Goal: Task Accomplishment & Management: Use online tool/utility

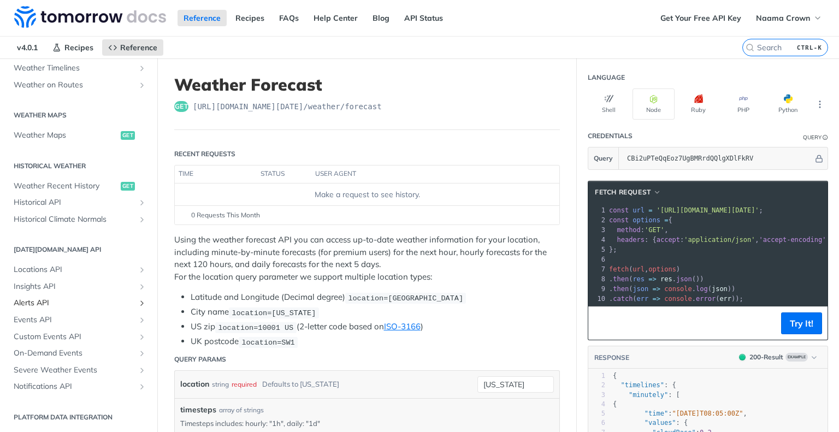
click at [55, 301] on span "Alerts API" at bounding box center [74, 303] width 121 height 11
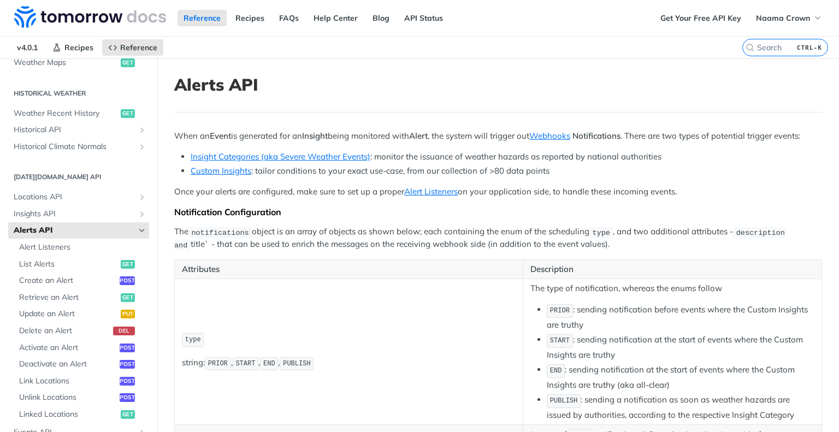
scroll to position [374, 0]
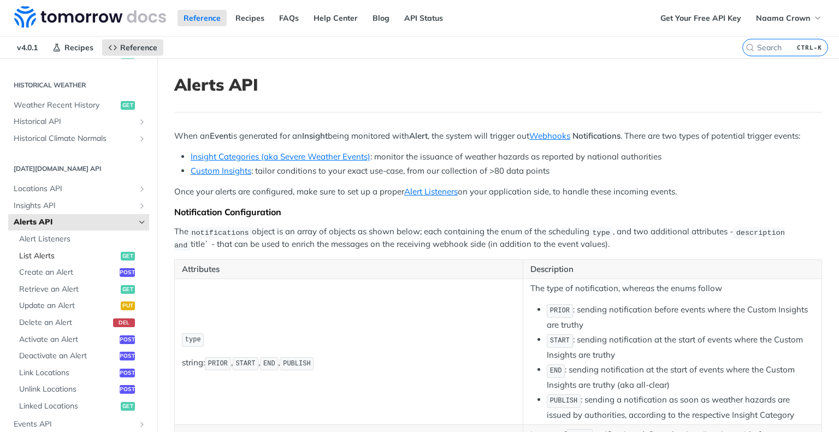
click at [58, 253] on span "List Alerts" at bounding box center [68, 256] width 99 height 11
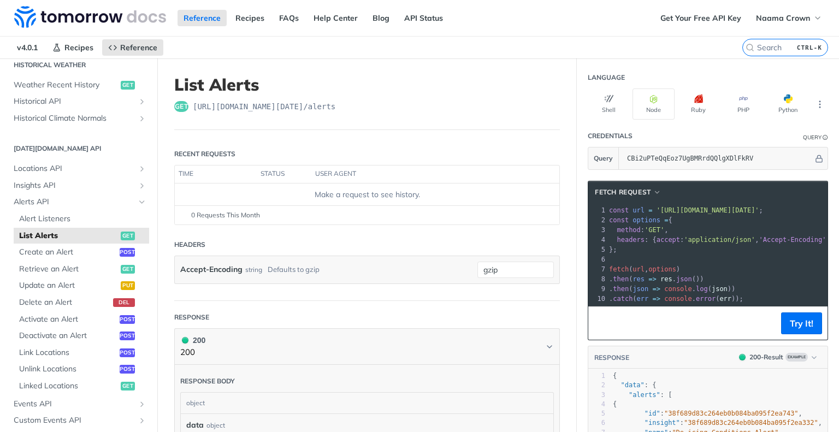
scroll to position [395, 0]
click at [58, 253] on span "Create an Alert" at bounding box center [68, 251] width 98 height 11
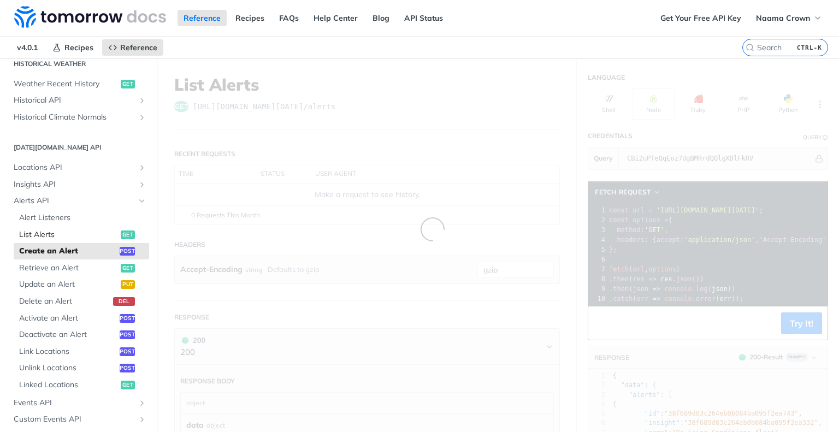
select select "true"
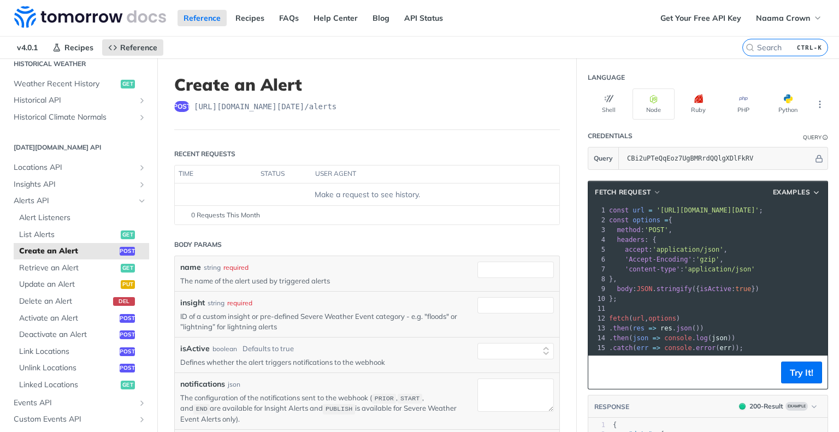
click at [703, 209] on span "'[URL][DOMAIN_NAME][DATE]'" at bounding box center [707, 210] width 103 height 8
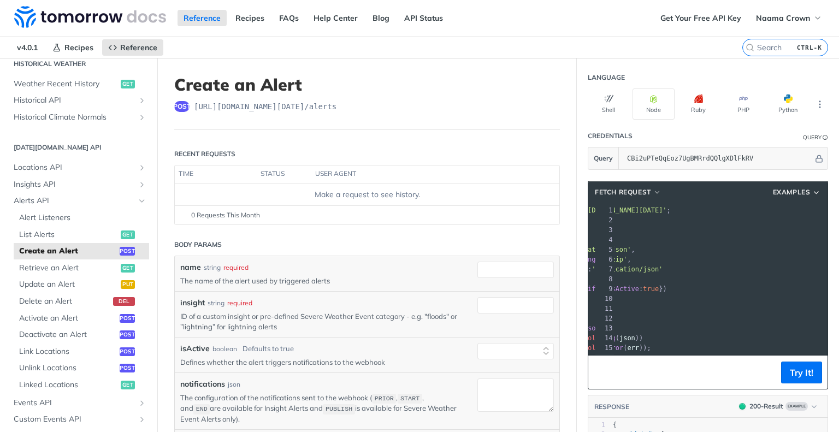
drag, startPoint x: 646, startPoint y: 210, endPoint x: 811, endPoint y: 210, distance: 164.3
click at [667, 210] on span "'[URL][DOMAIN_NAME][DATE]'" at bounding box center [615, 210] width 103 height 8
copy span "[URL][DOMAIN_NAME][DATE]"
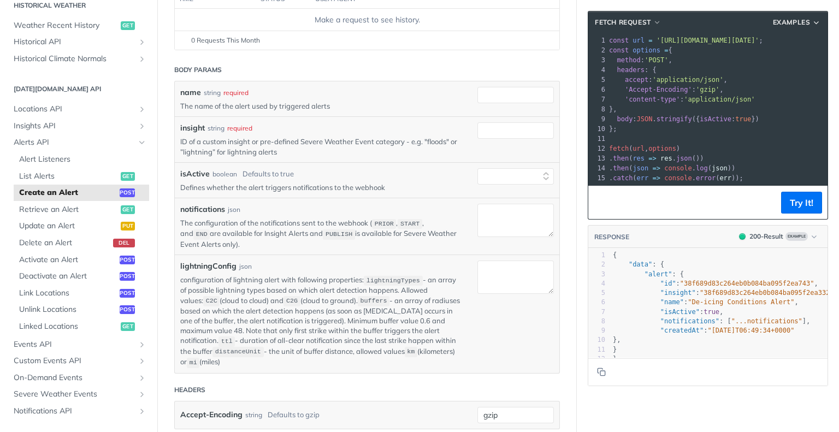
scroll to position [133, 0]
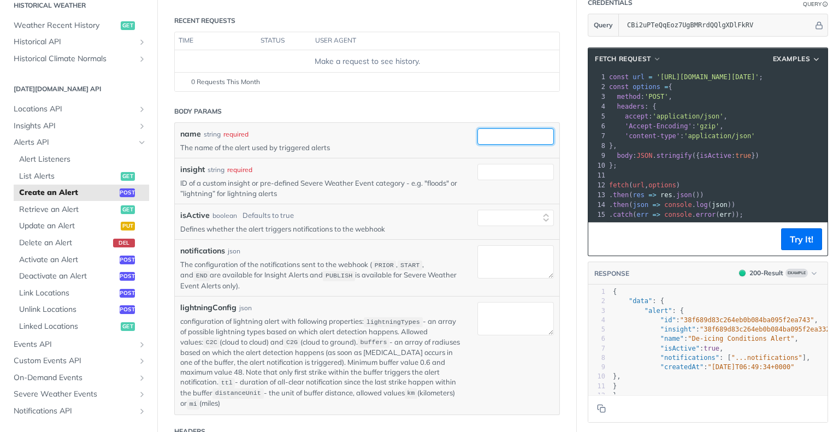
click at [499, 139] on input "name" at bounding box center [515, 136] width 76 height 16
type input "tlv hot"
click at [491, 179] on div "required type : string" at bounding box center [515, 172] width 76 height 16
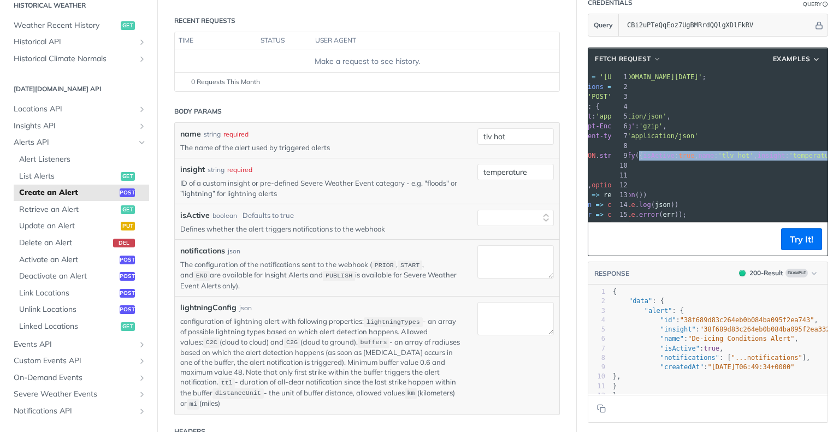
scroll to position [0, 79]
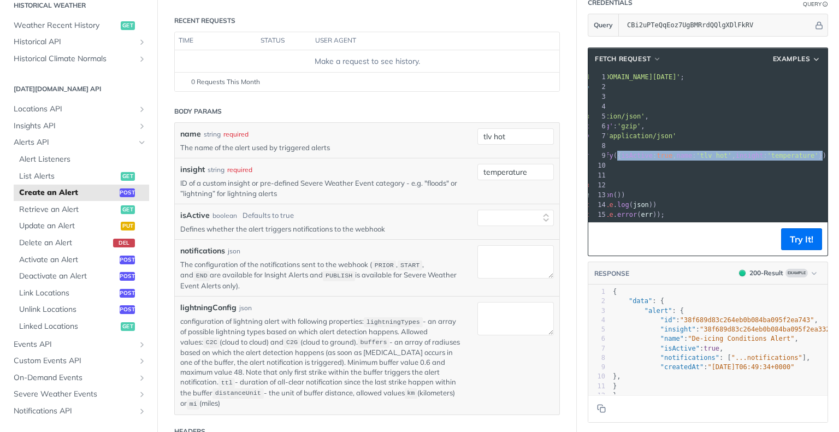
drag, startPoint x: 684, startPoint y: 156, endPoint x: 811, endPoint y: 154, distance: 127.2
click at [811, 154] on span "body : JSON . stringify ({ isActive : true , name : 'tlv hot' , insight : 'temp…" at bounding box center [678, 156] width 296 height 8
copy span "{ isActive : true , name : 'tlv hot' , insight : 'temperature' }"
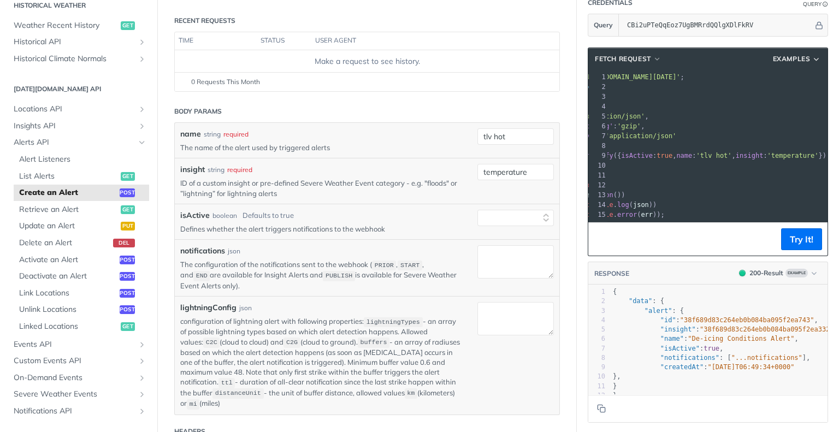
click at [438, 183] on p "ID of a custom insight or pre-defined Severe Weather Event category - e.g. "flo…" at bounding box center [320, 188] width 281 height 20
copy p "floods"
click at [505, 176] on input "temperature" at bounding box center [515, 172] width 76 height 16
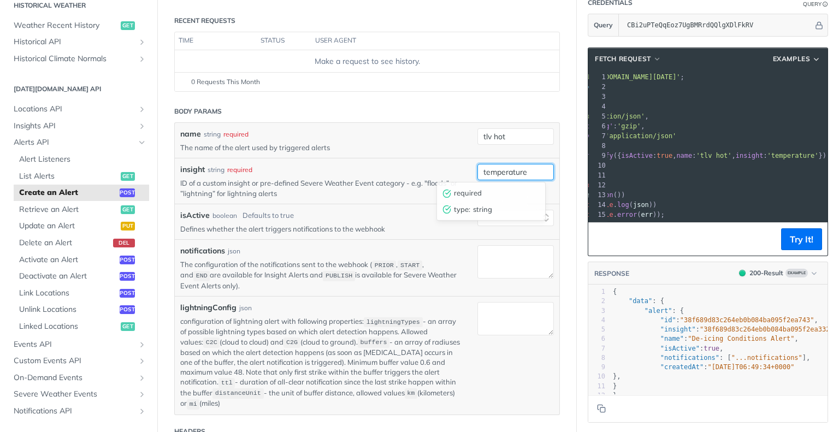
click at [505, 176] on input "temperature" at bounding box center [515, 172] width 76 height 16
paste input "floods"
type input "floods"
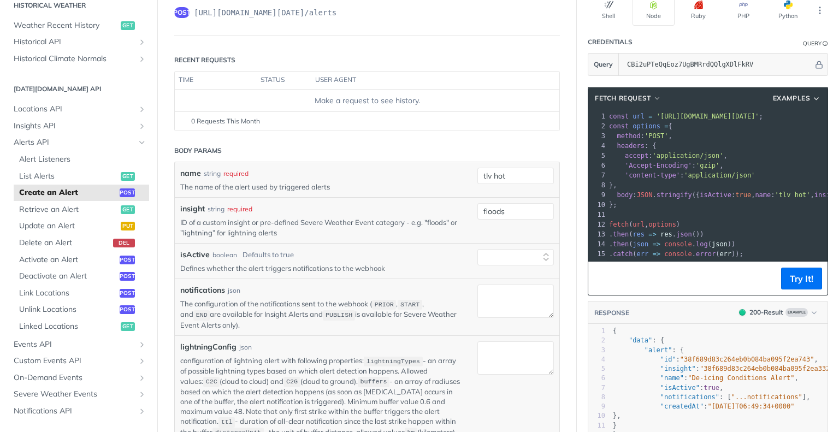
scroll to position [93, 0]
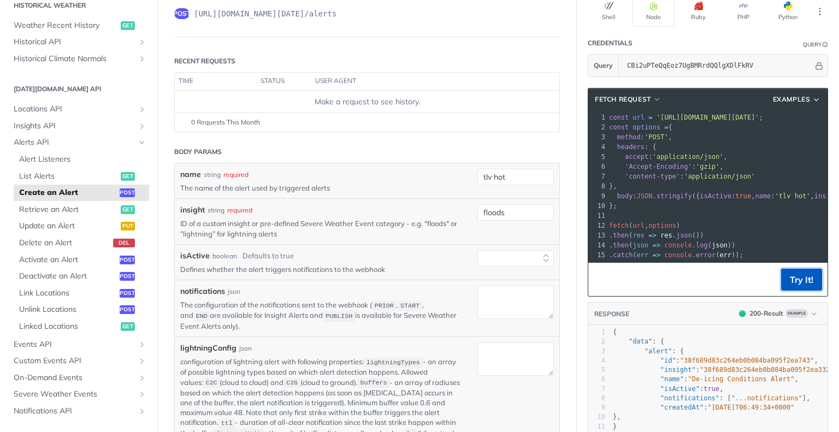
click at [786, 290] on button "Try It!" at bounding box center [801, 280] width 41 height 22
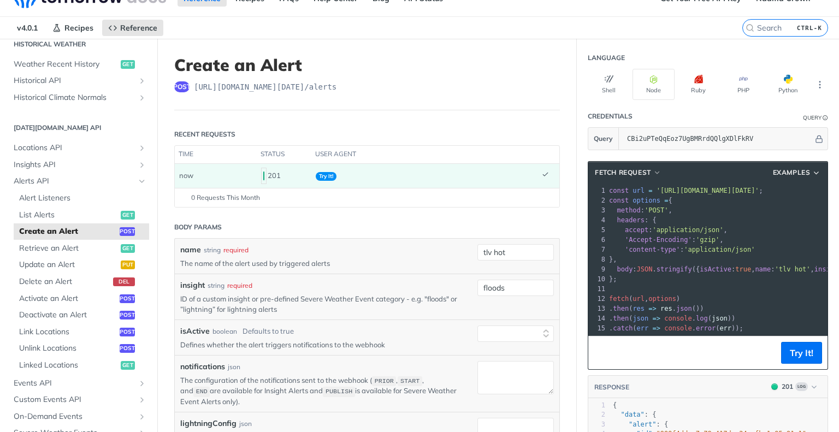
scroll to position [0, 0]
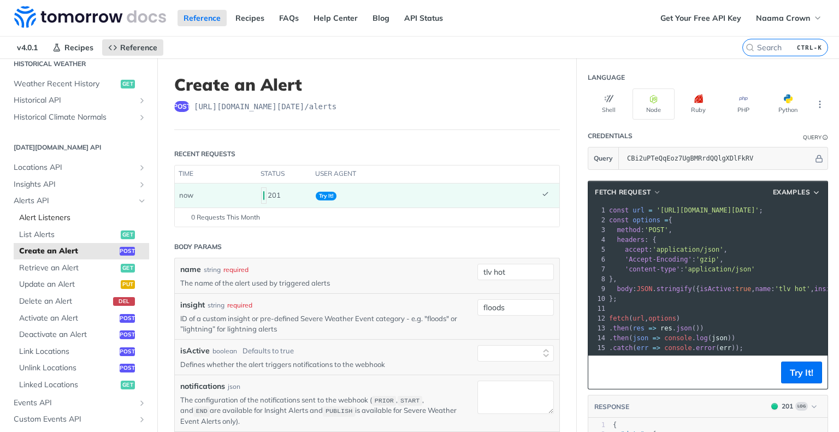
click at [66, 219] on span "Alert Listeners" at bounding box center [82, 217] width 127 height 11
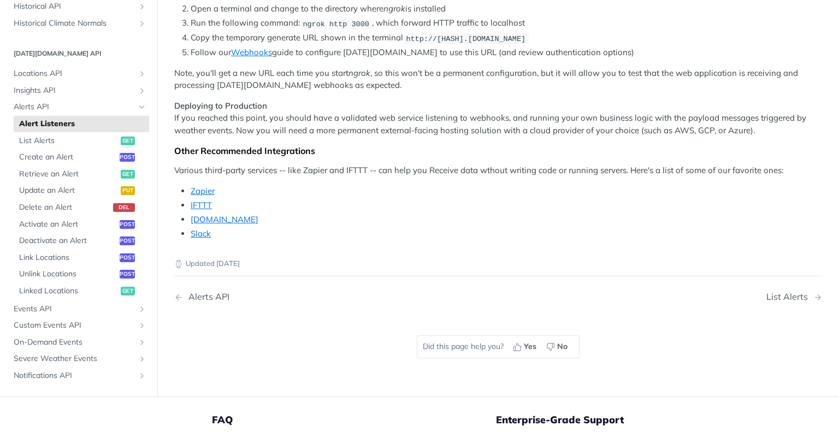
scroll to position [978, 0]
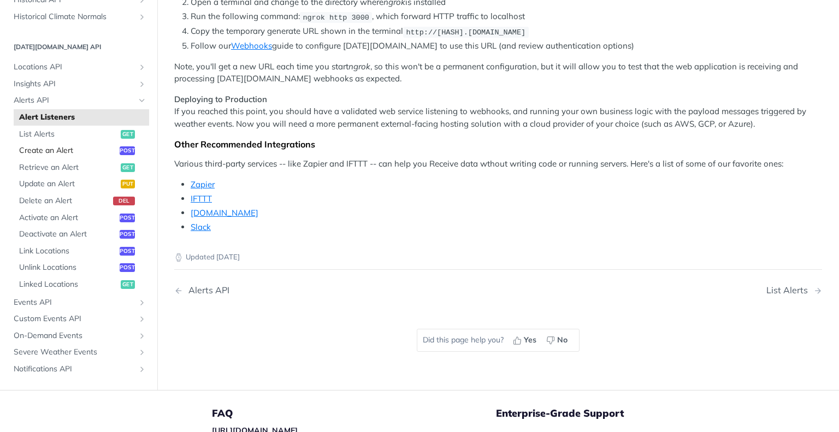
click at [62, 156] on span "Create an Alert" at bounding box center [68, 150] width 98 height 11
select select "true"
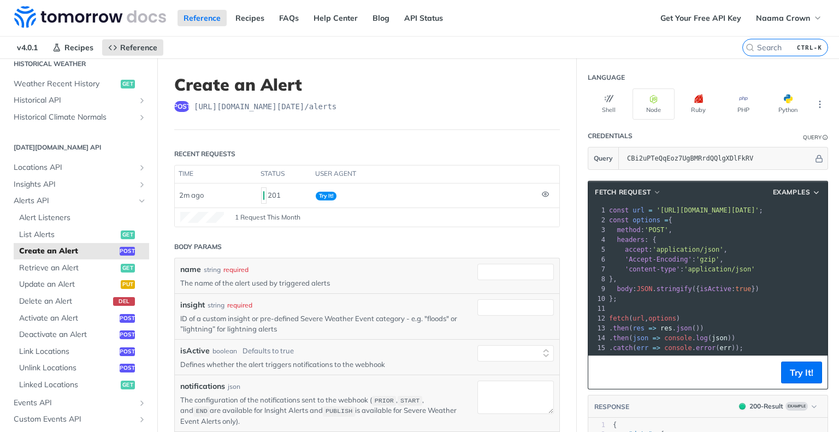
drag, startPoint x: 378, startPoint y: 347, endPoint x: 380, endPoint y: 340, distance: 7.4
click at [380, 340] on div "isActive boolean Defaults to true Defines whether the alert triggers notificati…" at bounding box center [367, 356] width 384 height 35
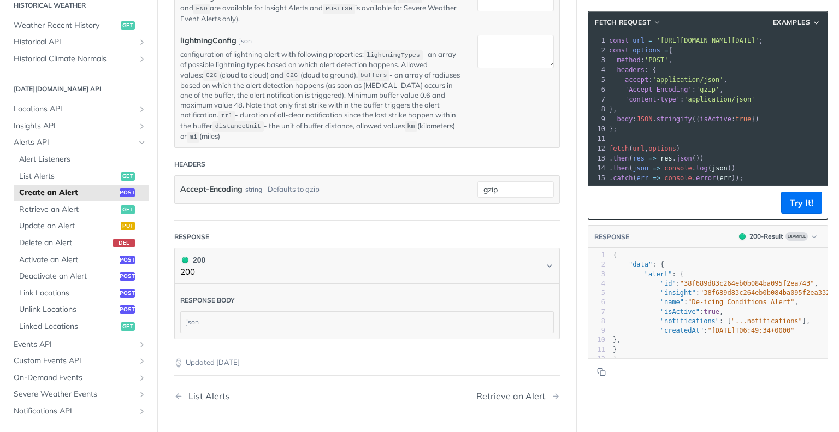
scroll to position [402, 0]
click at [78, 215] on span "Retrieve an Alert" at bounding box center [68, 209] width 99 height 11
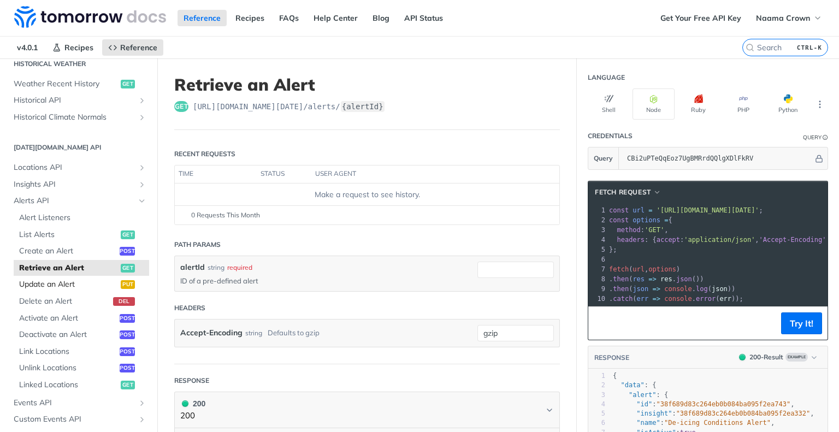
click at [37, 282] on span "Update an Alert" at bounding box center [68, 284] width 99 height 11
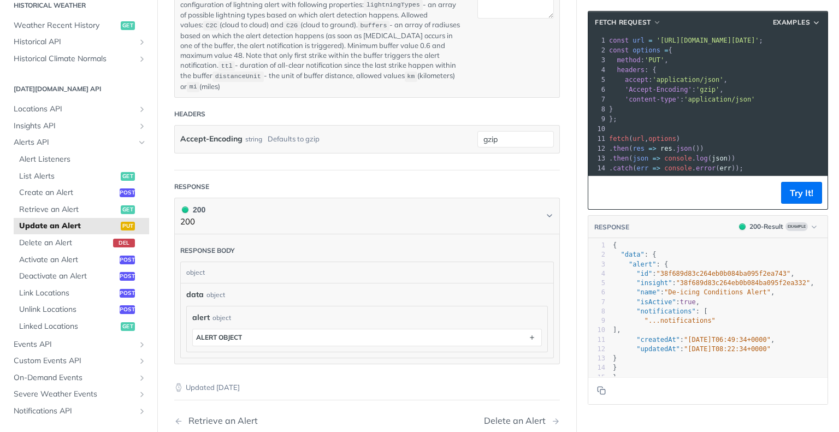
scroll to position [432, 0]
click at [69, 258] on span "Activate an Alert" at bounding box center [68, 259] width 98 height 11
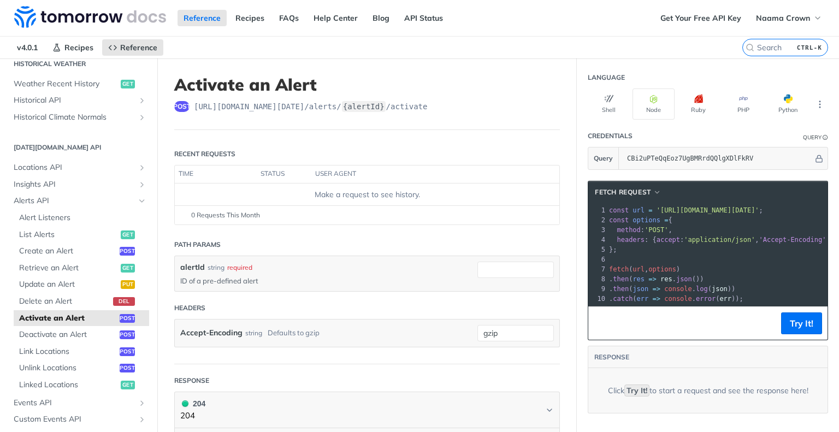
click at [329, 316] on header "Headers" at bounding box center [366, 308] width 385 height 22
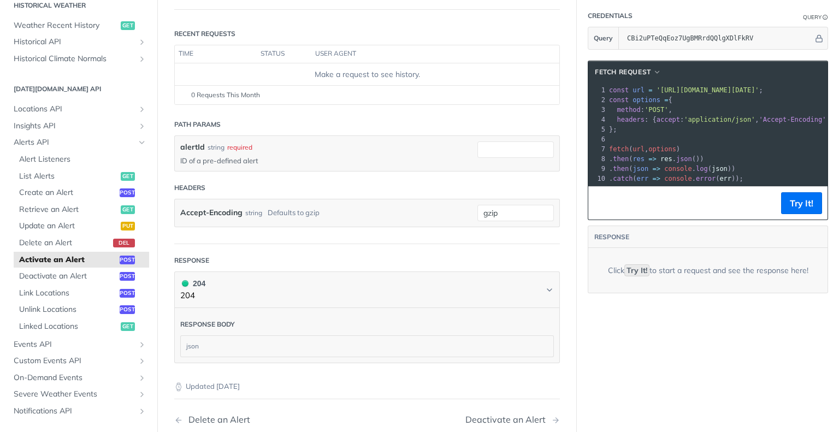
scroll to position [121, 0]
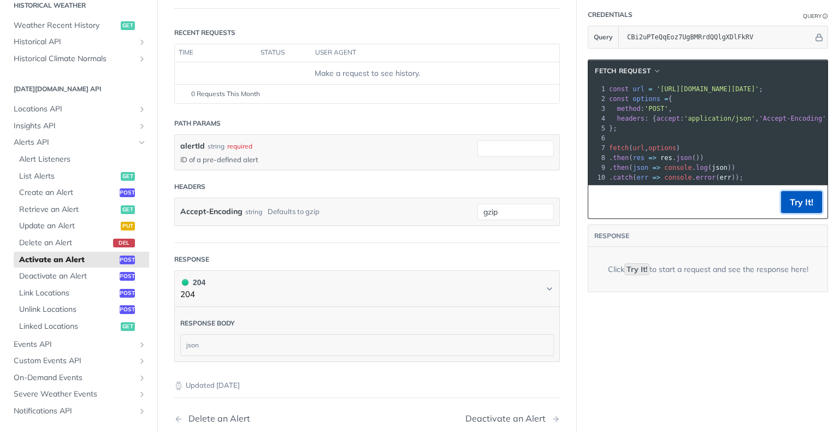
click at [790, 213] on button "Try It!" at bounding box center [801, 202] width 41 height 22
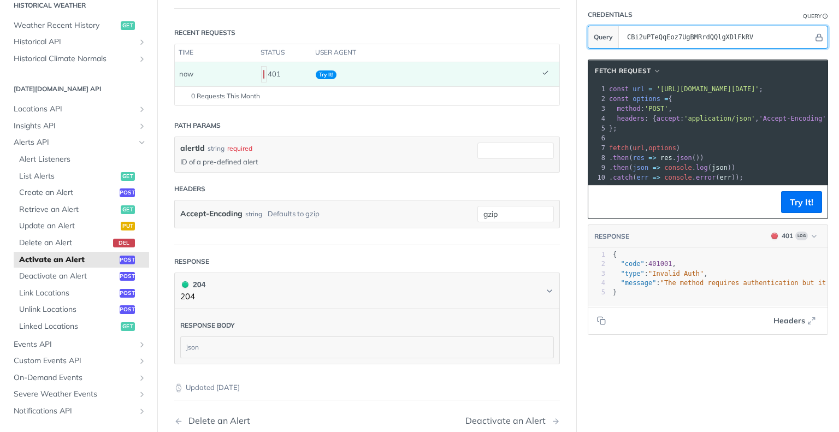
click at [715, 34] on input "CBi2uPTeQqEoz7UgBMRrdQQlgXDlFkRV" at bounding box center [717, 37] width 192 height 22
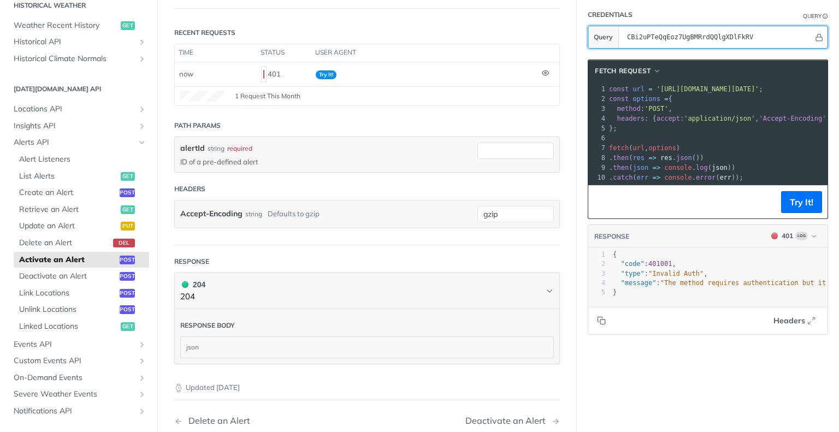
paste input "2fndueArxOvjv9vghNJpALMidhGUibiN"
type input "2fndueArxOvjv9vghNJpALMidhGUibiN"
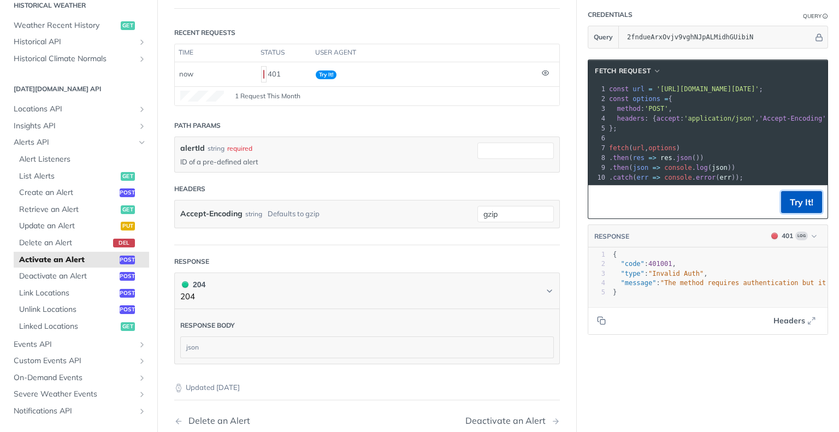
click at [791, 212] on button "Try It!" at bounding box center [801, 202] width 41 height 22
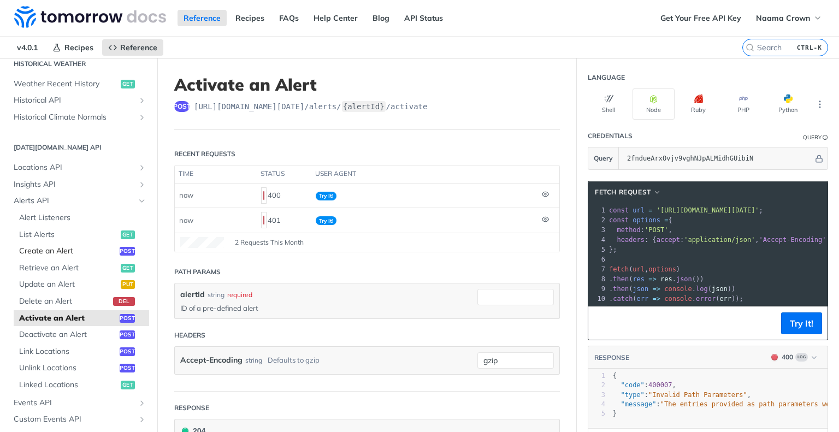
click at [43, 252] on span "Create an Alert" at bounding box center [68, 251] width 98 height 11
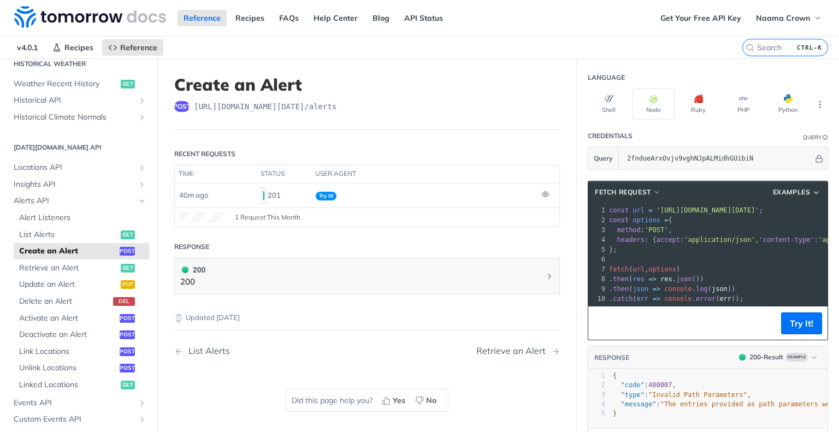
select select "true"
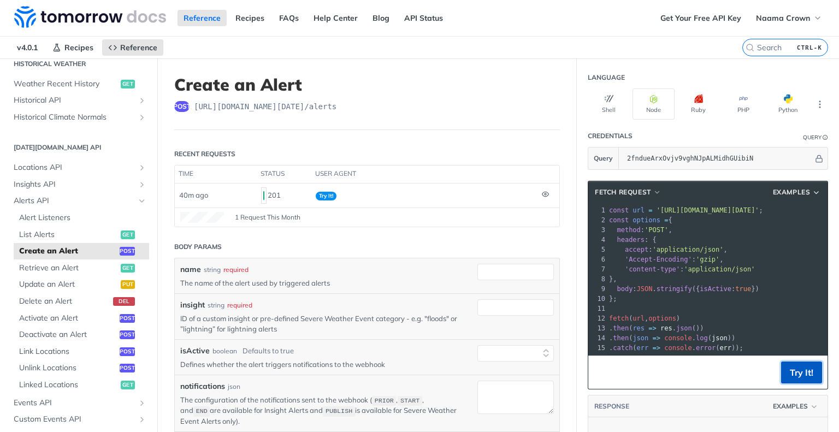
click at [805, 383] on button "Try It!" at bounding box center [801, 372] width 41 height 22
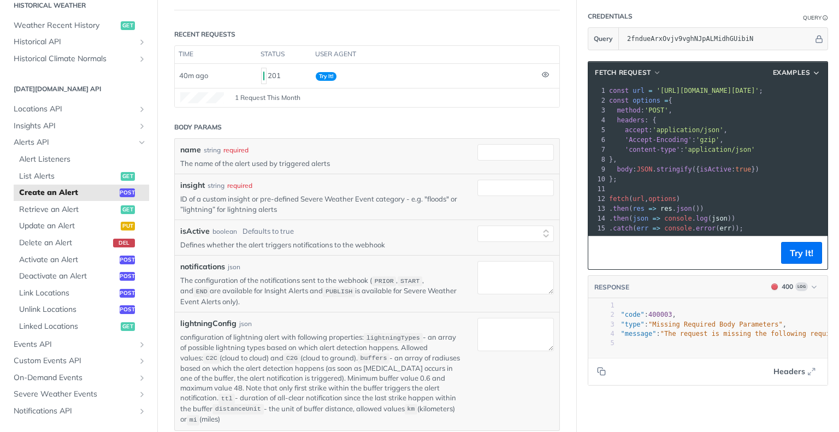
scroll to position [0, 31]
click at [507, 156] on input "name" at bounding box center [515, 152] width 76 height 16
type input "nnn"
click at [477, 191] on input "insight" at bounding box center [515, 188] width 76 height 16
type input "floods"
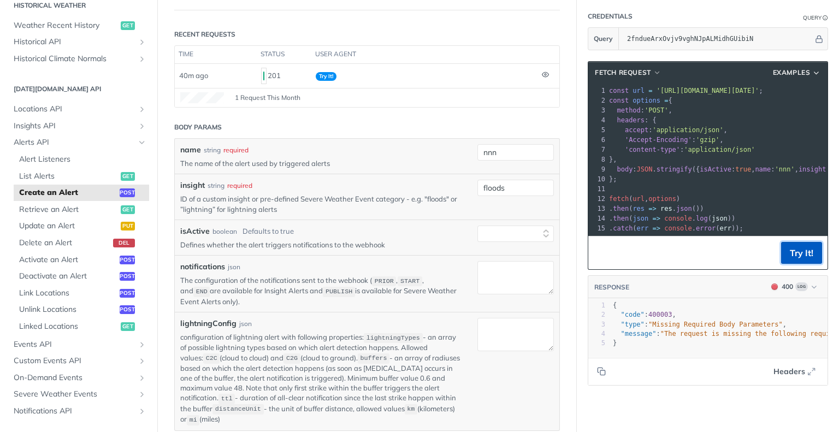
click at [791, 257] on button "Try It!" at bounding box center [801, 253] width 41 height 22
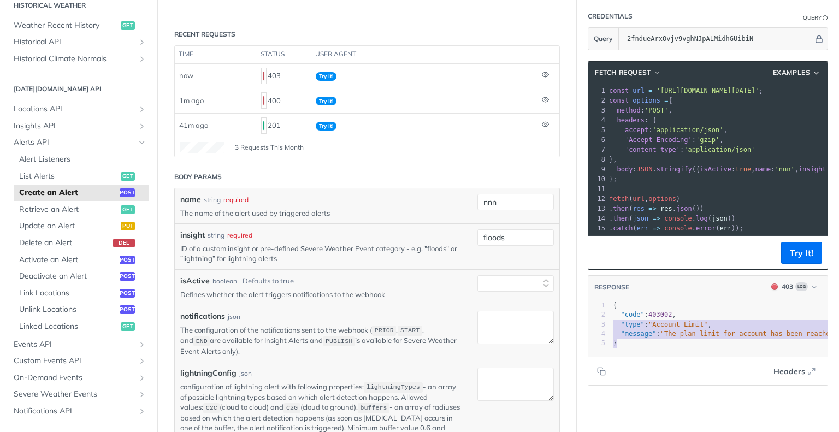
type textarea "{ "code": 403002, "type": "Account Limit", "message": "The plan limit for accou…"
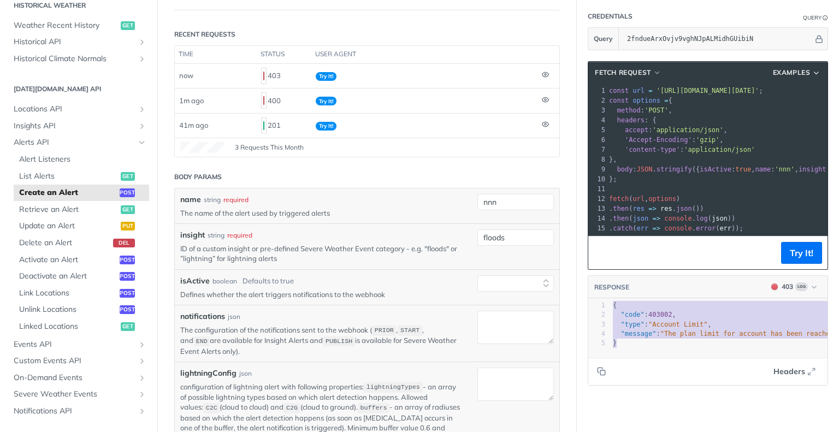
drag, startPoint x: 624, startPoint y: 350, endPoint x: 598, endPoint y: 311, distance: 46.2
click at [598, 311] on div "x 1 { 2 "code" : 403002 , 3 "type" : "Account Limit" , 4 "message" : "The plan …" at bounding box center [721, 342] width 266 height 86
